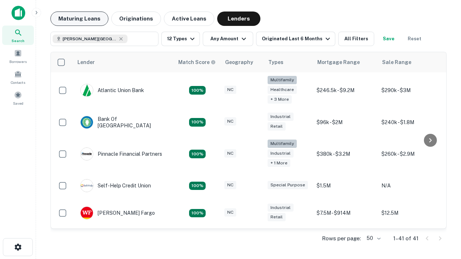
click at [79, 19] on button "Maturing Loans" at bounding box center [79, 19] width 58 height 14
